Goal: Task Accomplishment & Management: Manage account settings

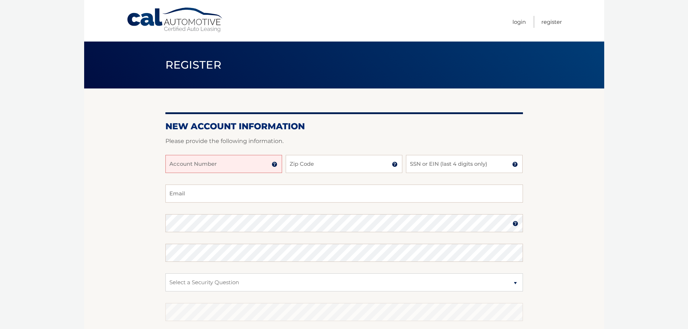
click at [235, 166] on input "Account Number" at bounding box center [223, 164] width 117 height 18
type input "44456008991"
click at [316, 163] on input "Zip Code" at bounding box center [344, 164] width 117 height 18
type input "07734"
click at [421, 162] on input "SSN or EIN (last 4 digits only)" at bounding box center [464, 164] width 117 height 18
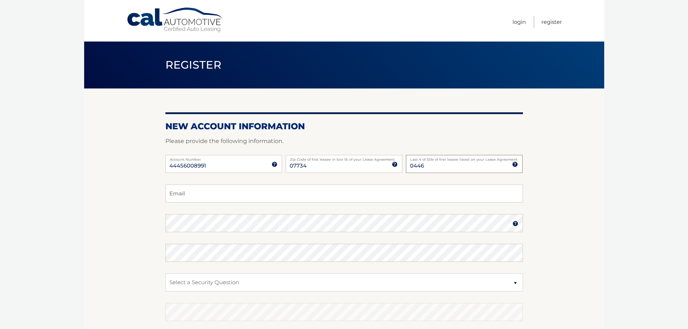
type input "0446"
click at [360, 200] on input "Email" at bounding box center [343, 194] width 357 height 18
type input "MAUREENCORBY@YAHOO.COM"
click at [362, 281] on select "Select a Security Question What was the name of your elementary school? What is…" at bounding box center [343, 282] width 357 height 18
select select "3"
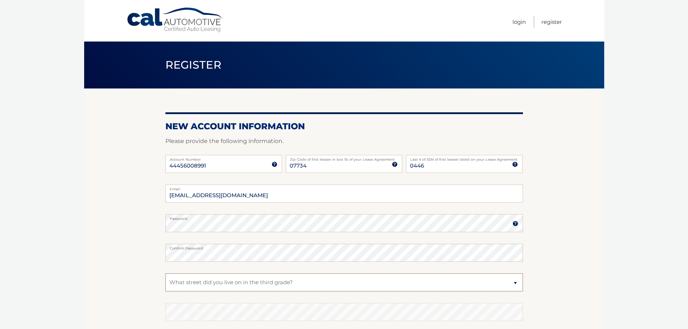
click at [165, 273] on select "Select a Security Question What was the name of your elementary school? What is…" at bounding box center [343, 282] width 357 height 18
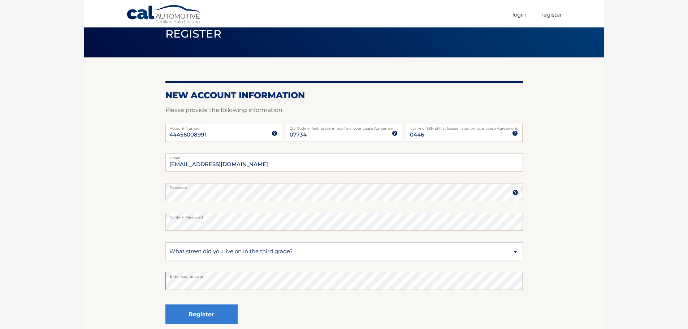
scroll to position [72, 0]
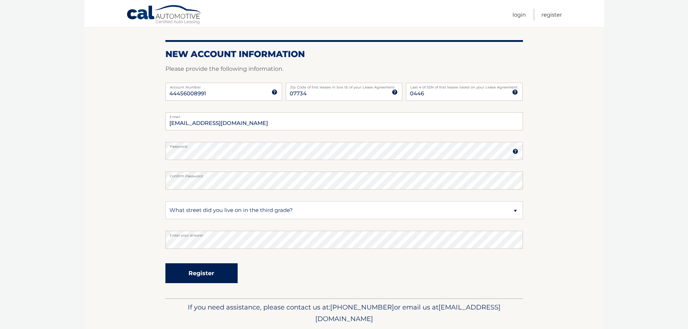
click at [186, 276] on button "Register" at bounding box center [201, 273] width 72 height 20
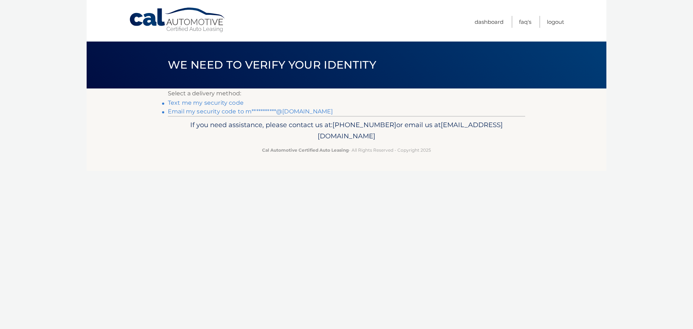
click at [185, 104] on link "Text me my security code" at bounding box center [206, 102] width 76 height 7
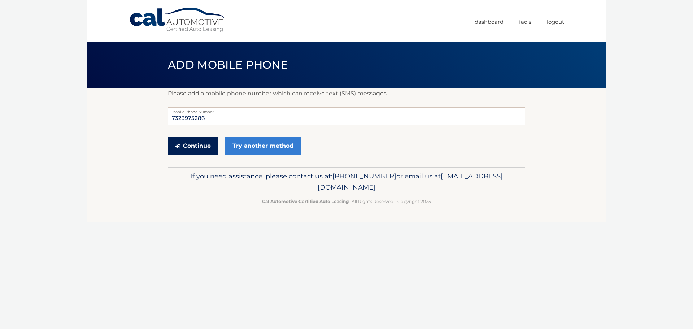
click at [195, 148] on button "Continue" at bounding box center [193, 146] width 50 height 18
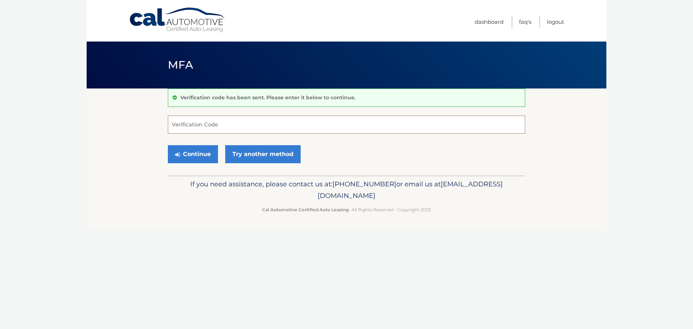
click at [312, 117] on input "Verification Code" at bounding box center [346, 125] width 357 height 18
type input "010484"
click at [195, 157] on button "Continue" at bounding box center [193, 154] width 50 height 18
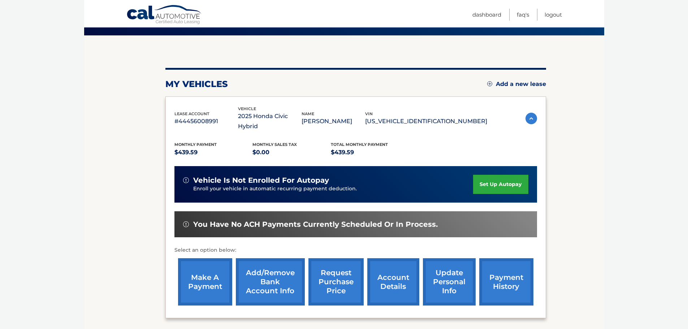
scroll to position [72, 0]
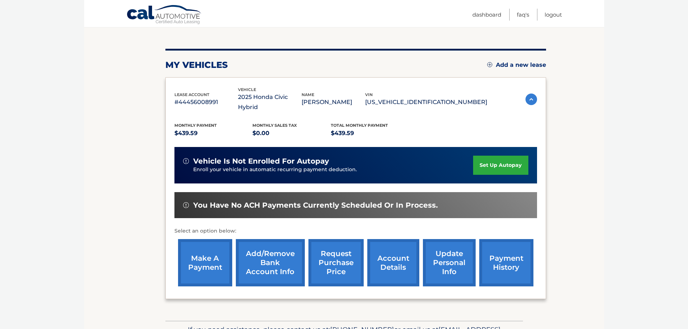
click at [500, 156] on link "set up autopay" at bounding box center [500, 165] width 55 height 19
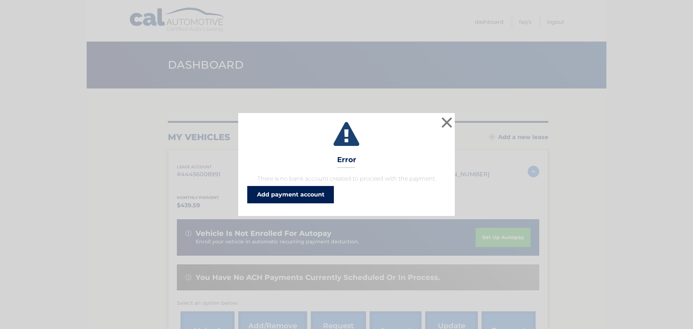
click at [298, 195] on link "Add payment account" at bounding box center [290, 194] width 87 height 17
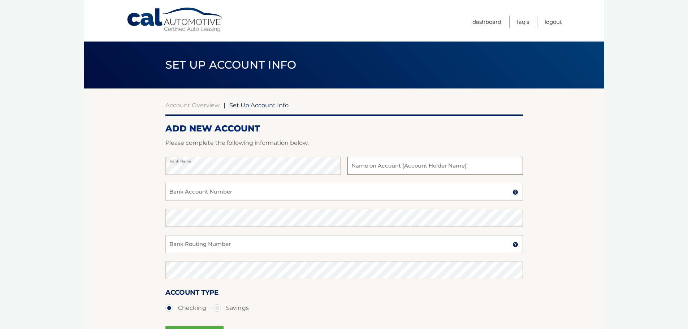
click at [453, 170] on input "text" at bounding box center [434, 166] width 175 height 18
type input "[PERSON_NAME]"
click at [233, 194] on input "Bank Account Number" at bounding box center [343, 192] width 357 height 18
type input "930505263"
click at [227, 240] on input "Bank Routing Number" at bounding box center [343, 244] width 357 height 18
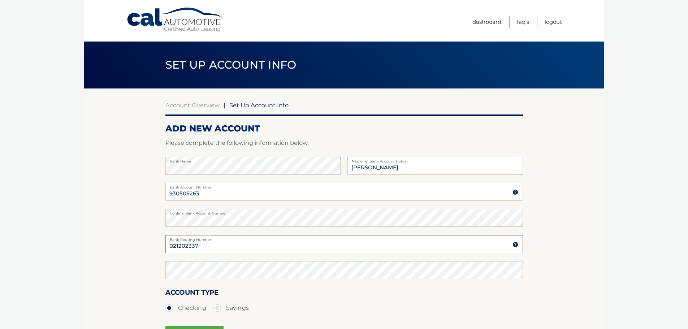
type input "021202337"
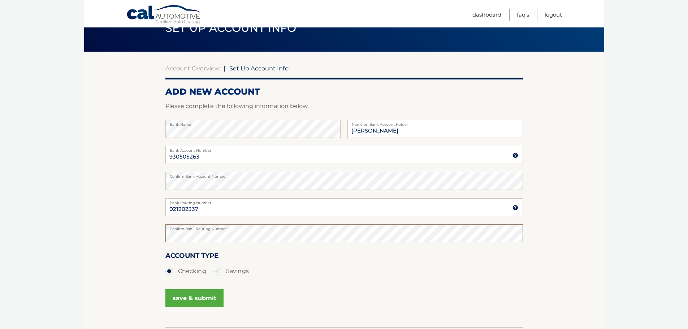
scroll to position [90, 0]
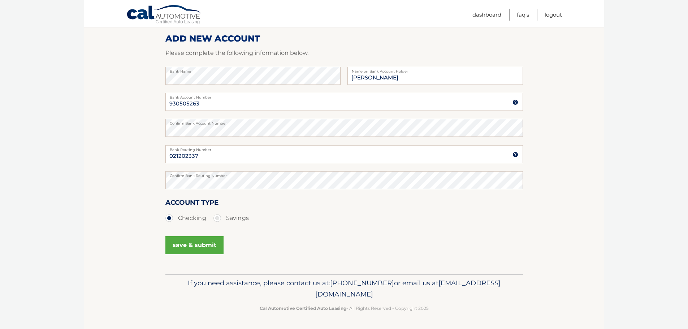
click at [205, 240] on button "save & submit" at bounding box center [194, 245] width 58 height 18
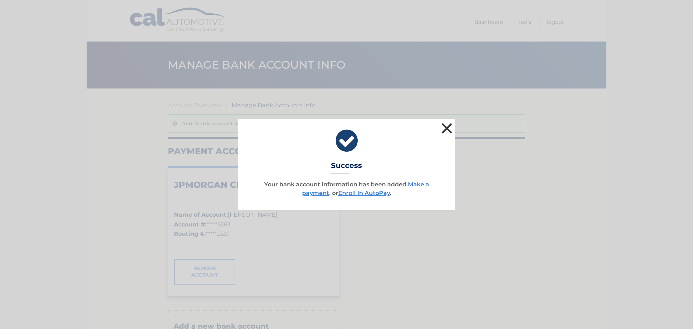
click at [445, 131] on button "×" at bounding box center [447, 128] width 14 height 14
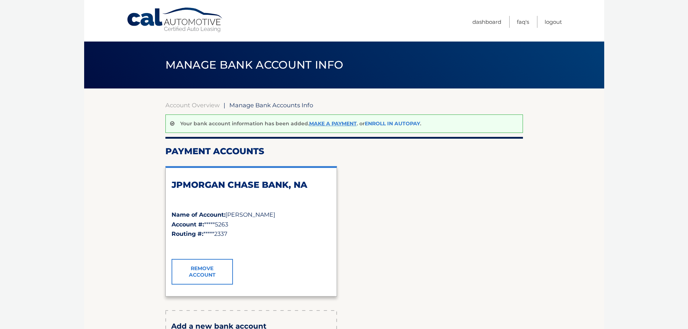
click at [398, 123] on link "Enroll In AutoPay" at bounding box center [392, 123] width 55 height 6
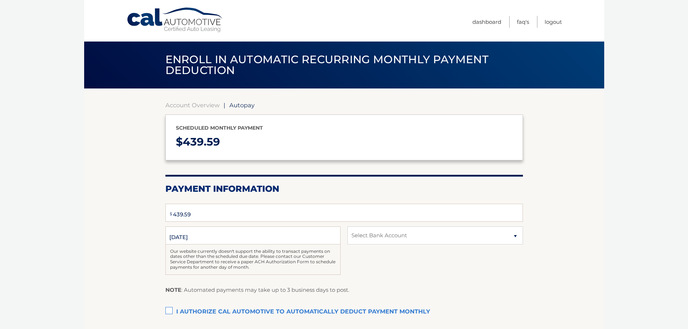
select select "ZWQxNDIzODgtZjIyNy00OTc3LWEwZWUtNzlmY2E5ODA4ZDli"
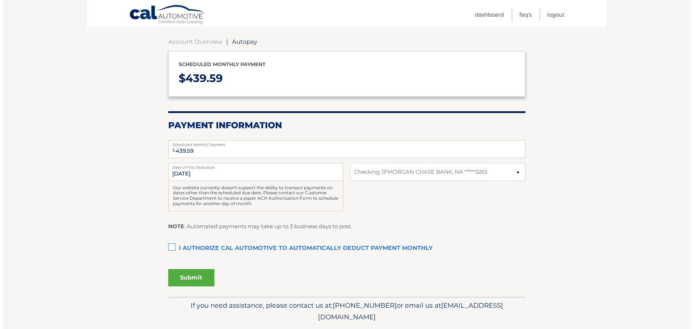
scroll to position [72, 0]
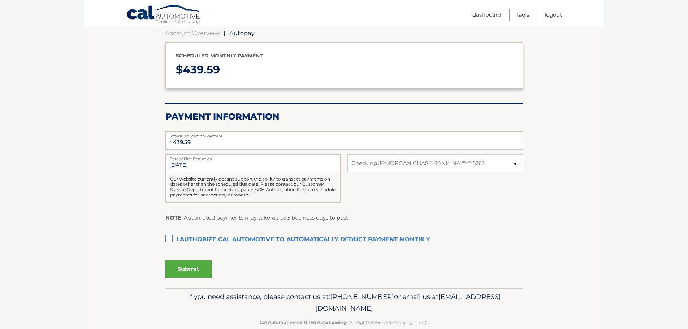
click at [171, 237] on label "I authorize cal automotive to automatically deduct payment monthly This checkbo…" at bounding box center [343, 240] width 357 height 14
click at [0, 0] on input "I authorize cal automotive to automatically deduct payment monthly This checkbo…" at bounding box center [0, 0] width 0 height 0
click at [194, 268] on button "Submit" at bounding box center [188, 268] width 46 height 17
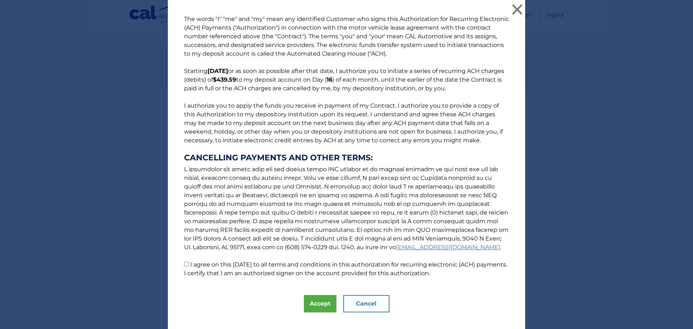
click at [185, 265] on input "I agree on this [DATE] to all terms and conditions in this authorization for re…" at bounding box center [186, 264] width 5 height 5
checkbox input "true"
click at [318, 301] on button "Accept" at bounding box center [320, 303] width 32 height 17
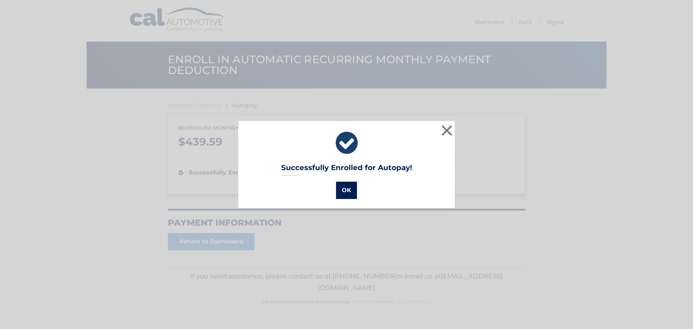
drag, startPoint x: 350, startPoint y: 186, endPoint x: 535, endPoint y: 179, distance: 185.7
click at [350, 187] on button "OK" at bounding box center [346, 190] width 21 height 17
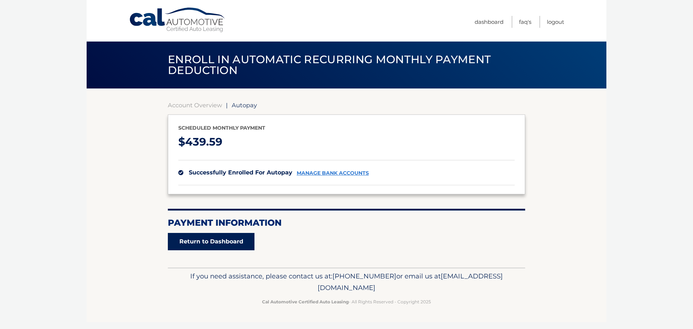
click at [247, 236] on link "Return to Dashboard" at bounding box center [211, 241] width 87 height 17
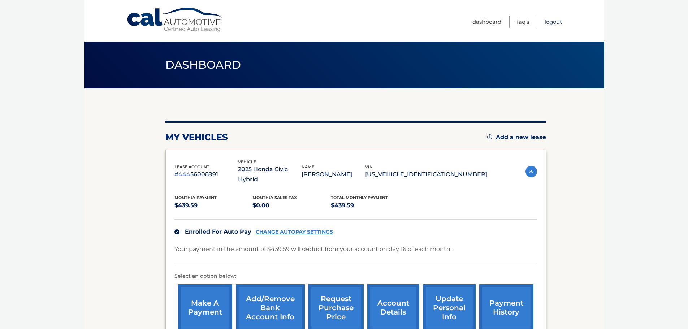
click at [552, 20] on link "Logout" at bounding box center [552, 22] width 17 height 12
